Goal: Information Seeking & Learning: Find specific page/section

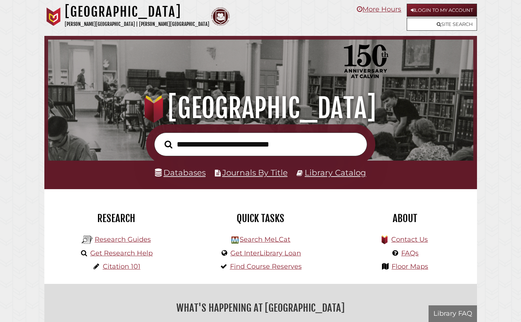
scroll to position [141, 422]
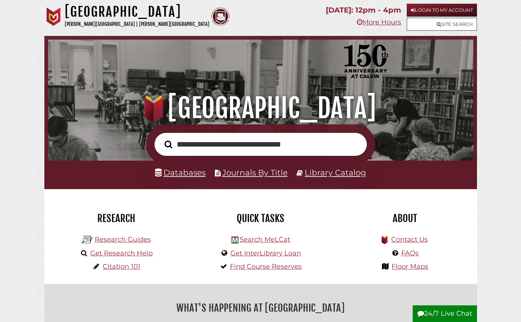
type input "**********"
click at [335, 177] on link "Library Catalog" at bounding box center [335, 173] width 61 height 10
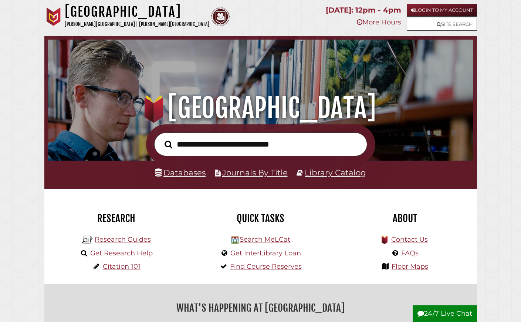
scroll to position [141, 422]
click at [186, 177] on link "Databases" at bounding box center [180, 173] width 51 height 10
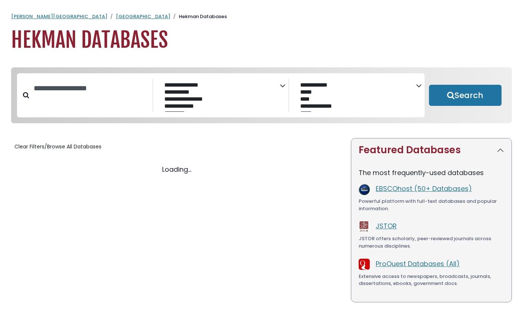
select select "Database Subject Filter"
select select "Database Vendors Filter"
select select "Database Subject Filter"
select select "Database Vendors Filter"
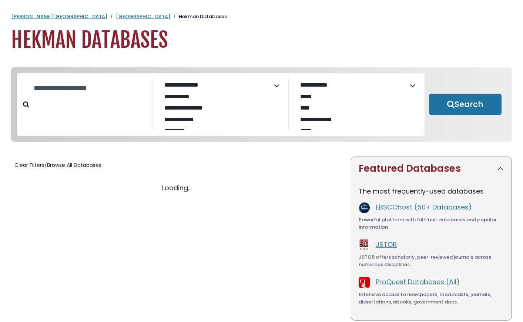
select select "Database Subject Filter"
select select "Database Vendors Filter"
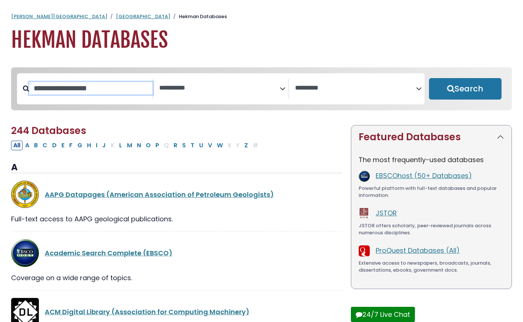
click at [92, 94] on input "Search database by title or keyword" at bounding box center [90, 88] width 123 height 12
type input "**********"
click at [429, 78] on button "Search" at bounding box center [465, 88] width 73 height 21
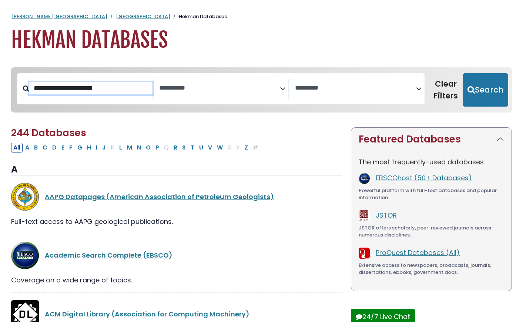
select select "Database Subject Filter"
select select "Database Vendors Filter"
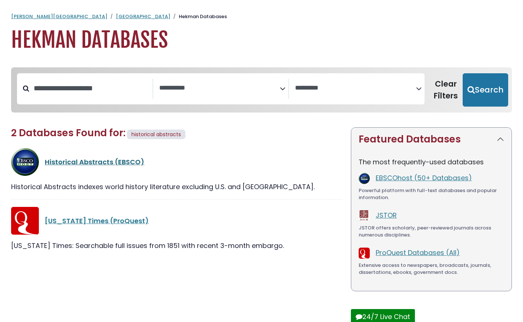
click at [84, 167] on link "Historical Abstracts (EBSCO)" at bounding box center [95, 161] width 100 height 9
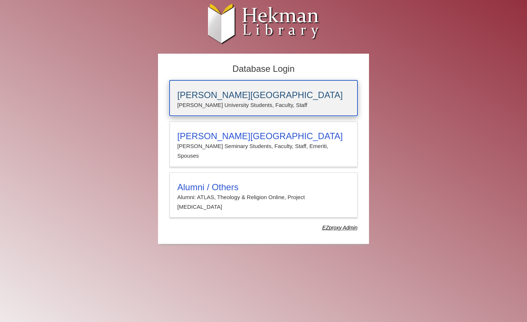
click at [209, 100] on h3 "[PERSON_NAME][GEOGRAPHIC_DATA]" at bounding box center [263, 95] width 172 height 10
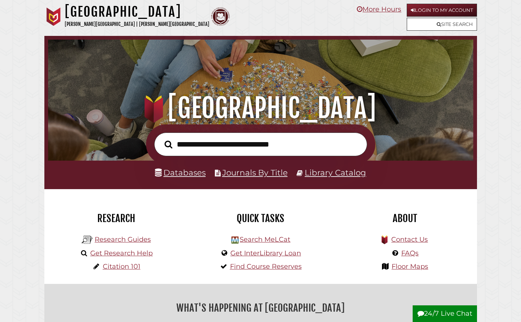
scroll to position [141, 422]
type input "**********"
click at [161, 138] on button "Search" at bounding box center [168, 144] width 15 height 12
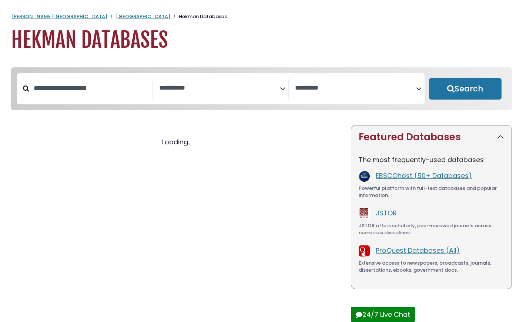
select select "Database Subject Filter"
select select "Database Vendors Filter"
select select "Database Subject Filter"
select select "Database Vendors Filter"
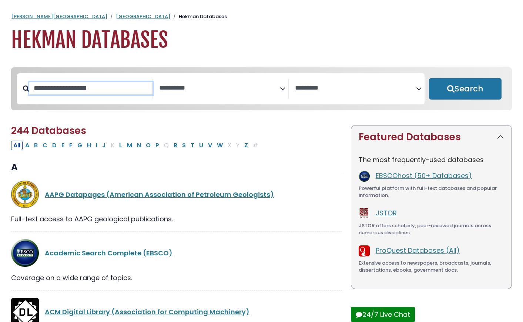
click at [85, 94] on input "Search database by title or keyword" at bounding box center [90, 88] width 123 height 12
type input "**********"
click at [429, 78] on button "Search" at bounding box center [465, 88] width 73 height 21
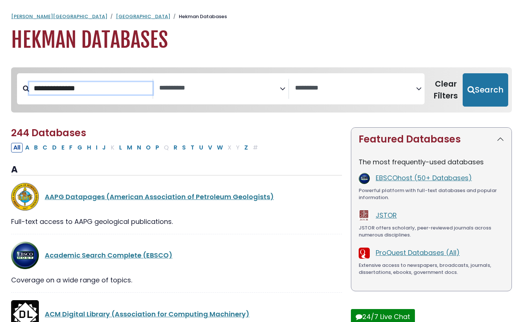
select select "Database Subject Filter"
select select "Database Vendors Filter"
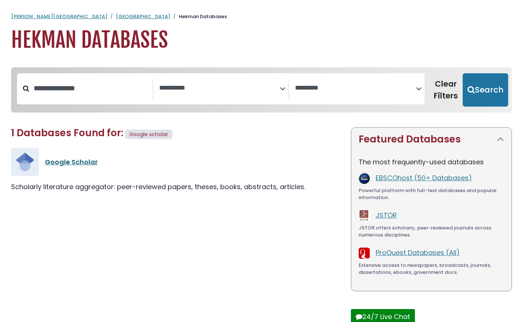
click at [84, 167] on link "Google Scholar" at bounding box center [71, 161] width 53 height 9
